Goal: Task Accomplishment & Management: Manage account settings

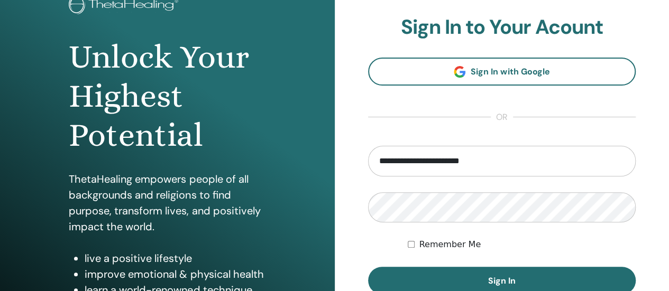
scroll to position [78, 0]
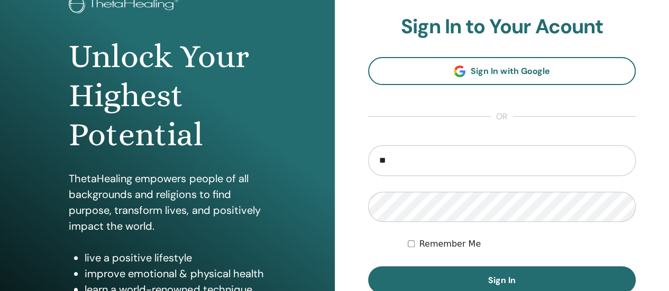
type input "*"
type input "**********"
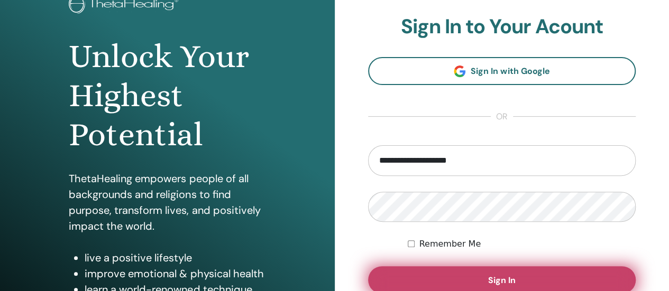
click at [505, 279] on span "Sign In" at bounding box center [501, 280] width 27 height 11
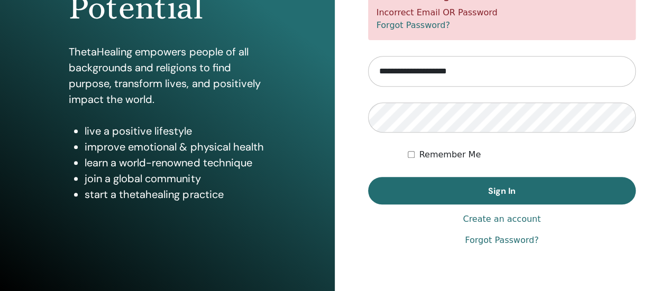
scroll to position [216, 0]
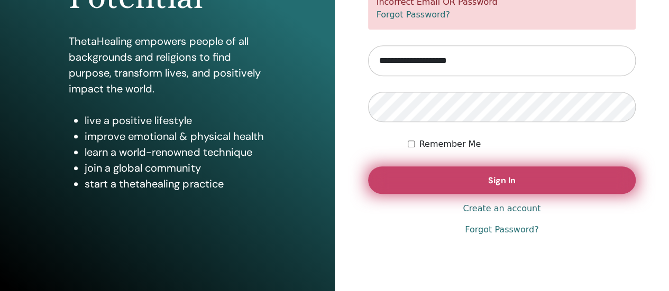
click at [399, 175] on button "Sign In" at bounding box center [502, 179] width 268 height 27
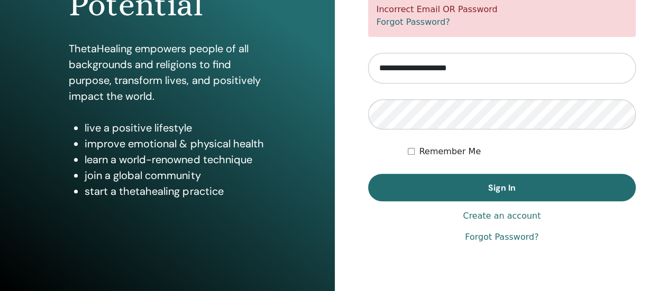
scroll to position [216, 0]
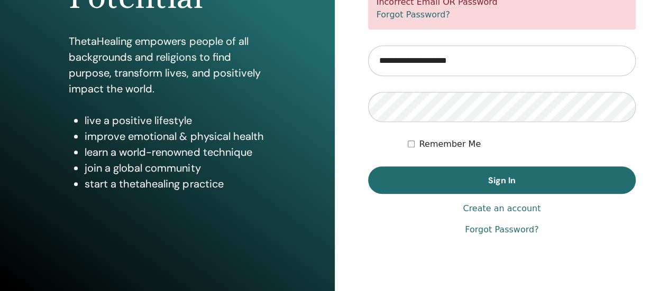
click at [487, 229] on link "Forgot Password?" at bounding box center [501, 230] width 73 height 13
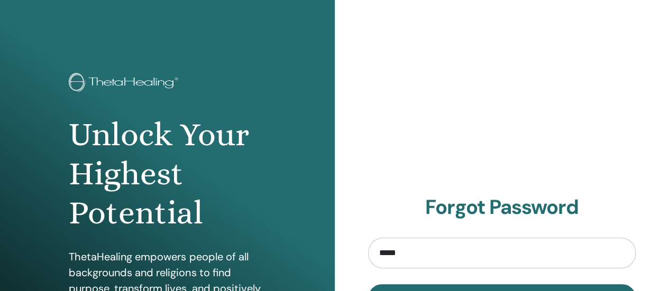
type input "**********"
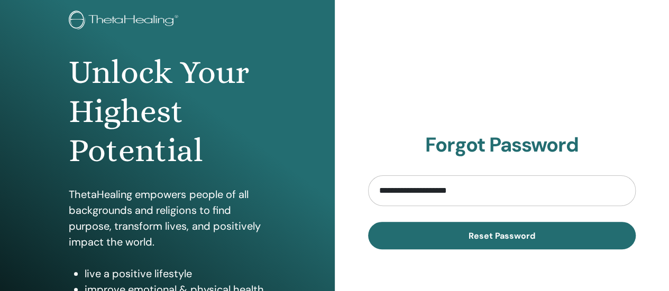
scroll to position [85, 0]
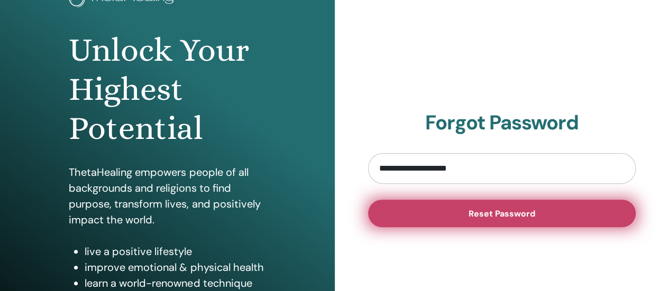
click at [487, 216] on span "Reset Password" at bounding box center [501, 213] width 67 height 11
